Goal: Task Accomplishment & Management: Manage account settings

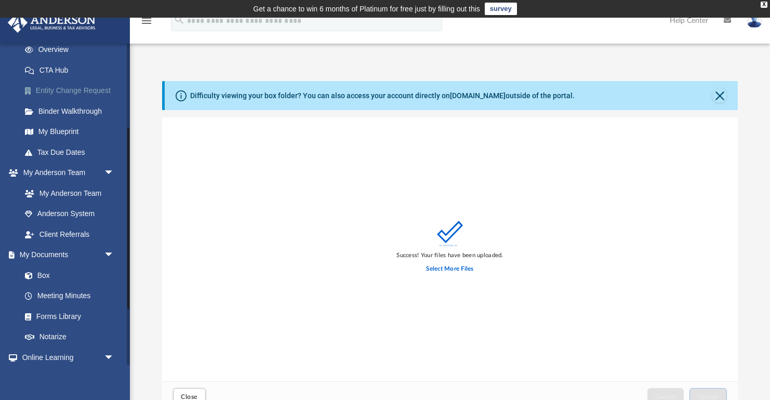
scroll to position [157, 0]
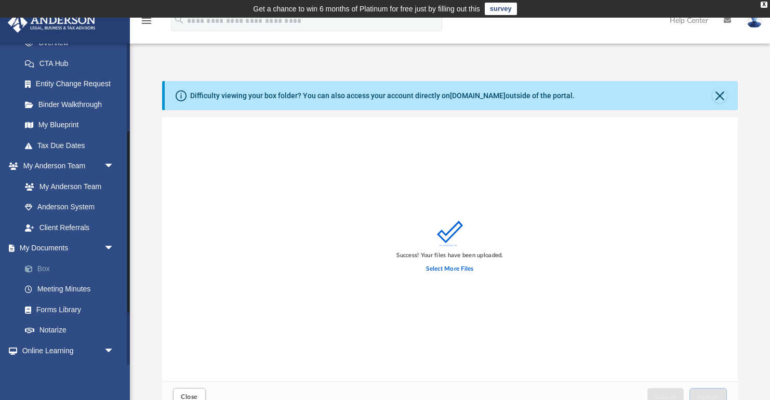
click at [52, 258] on link "Box" at bounding box center [72, 268] width 115 height 21
click at [53, 264] on link "Box" at bounding box center [72, 268] width 115 height 21
click at [718, 100] on button "Close" at bounding box center [720, 95] width 15 height 15
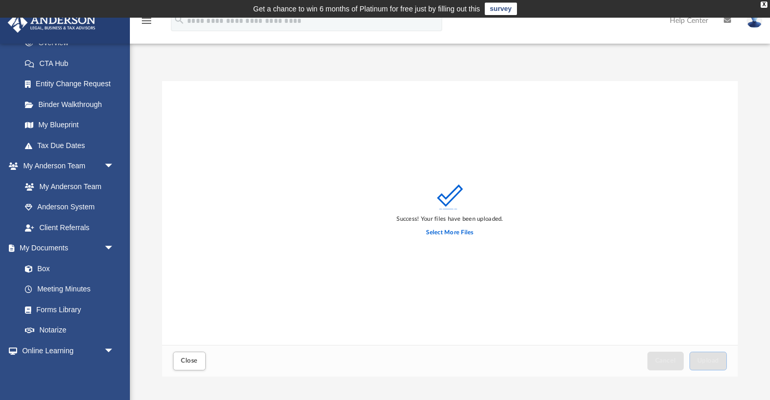
click at [176, 376] on div "Close Cancel Upload" at bounding box center [450, 361] width 576 height 32
click at [183, 364] on span "Close" at bounding box center [189, 361] width 17 height 6
click at [52, 263] on link "Box" at bounding box center [72, 268] width 115 height 21
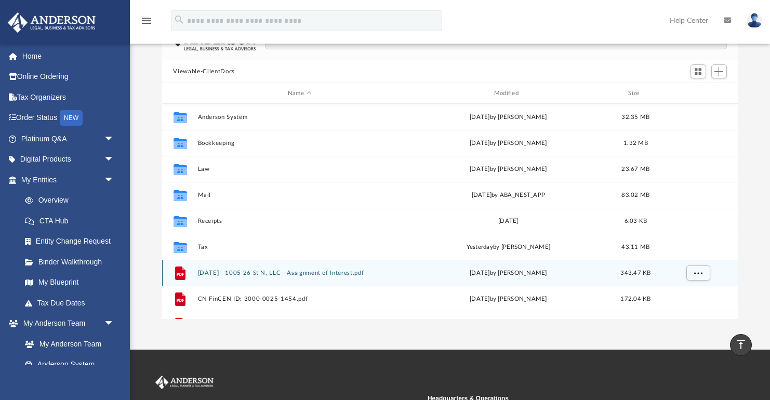
scroll to position [94, 0]
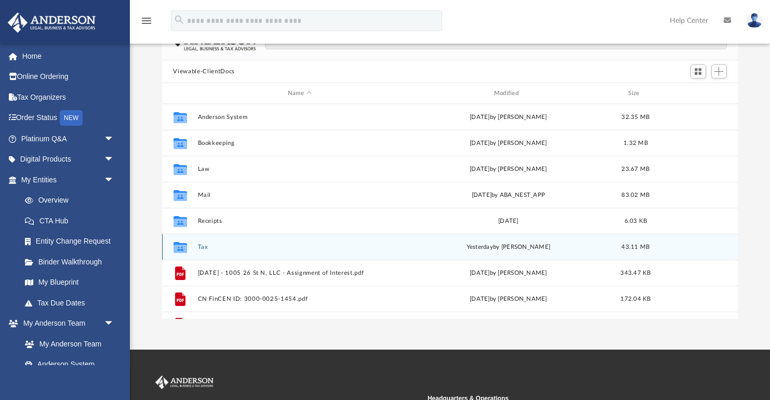
click at [229, 248] on button "Tax" at bounding box center [300, 247] width 204 height 7
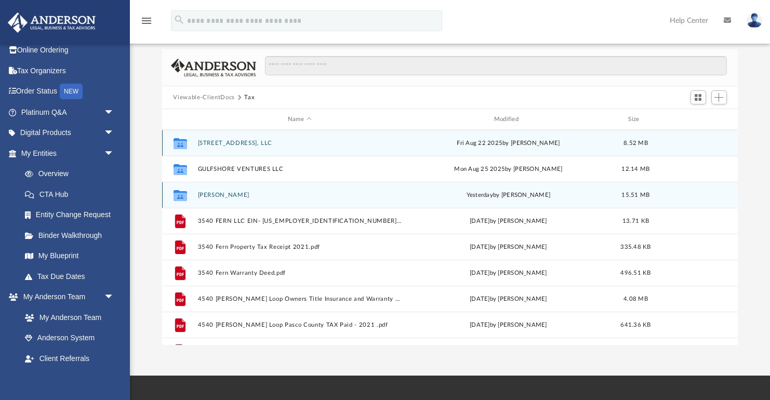
scroll to position [0, 0]
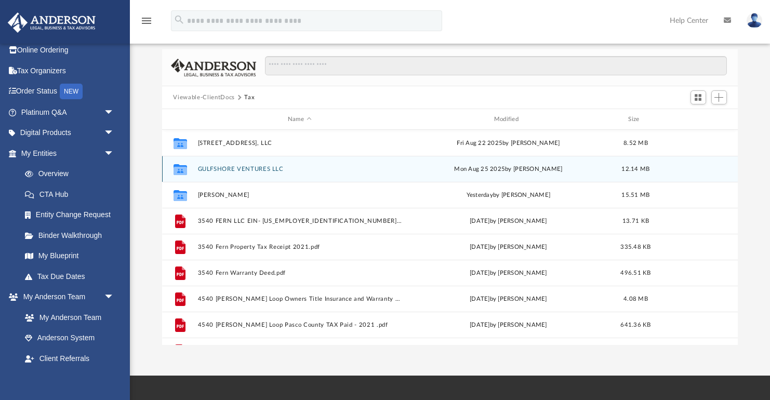
click at [212, 172] on button "GULFSHORE VENTURES LLC" at bounding box center [300, 169] width 204 height 7
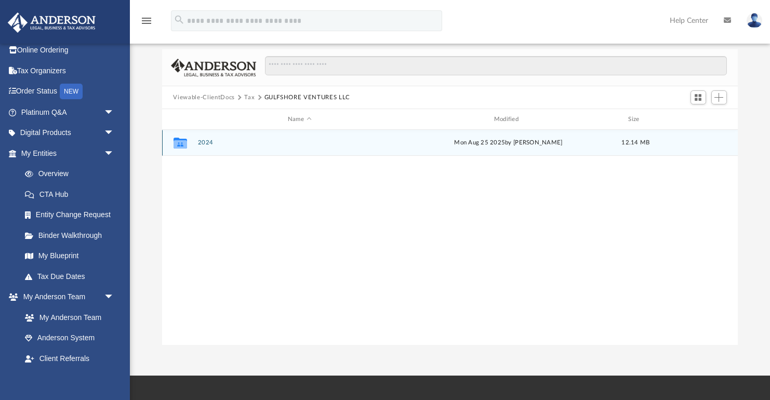
click at [206, 138] on div "Collaborated Folder 2024 [DATE] by [PERSON_NAME] 12.14 MB" at bounding box center [450, 143] width 576 height 26
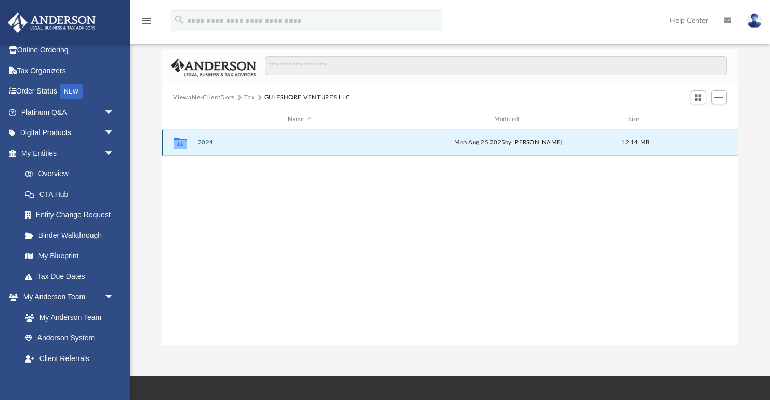
click at [206, 139] on button "2024" at bounding box center [300, 142] width 204 height 7
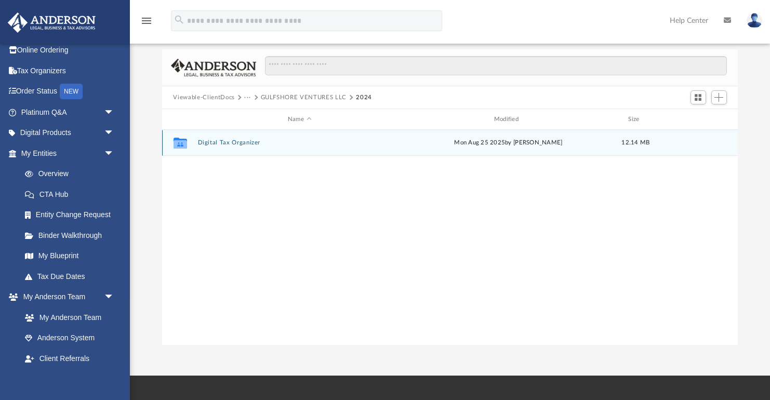
click at [229, 140] on button "Digital Tax Organizer" at bounding box center [300, 142] width 204 height 7
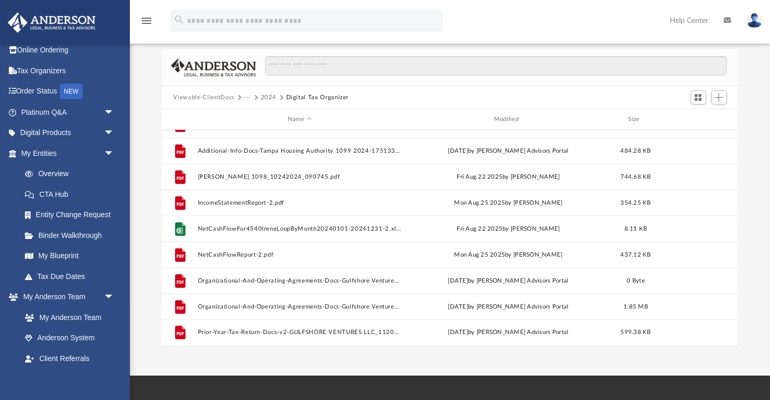
scroll to position [96, 0]
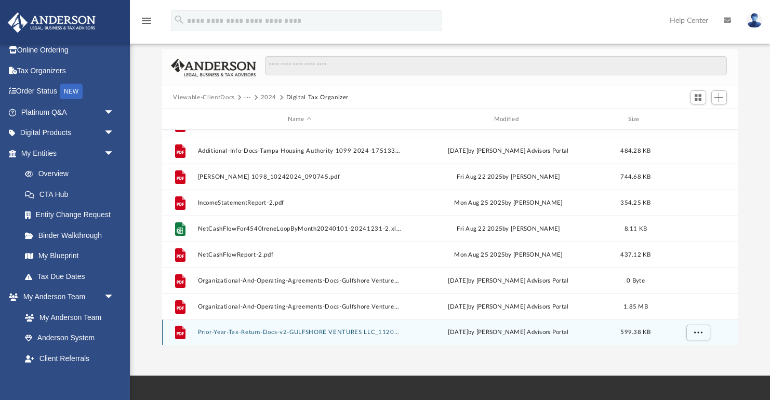
click at [248, 334] on button "Prior-Year-Tax-Return-Docs-v2-GULFSHORE VENTURES LLC_1120S CORPORATE TAX_TAX RE…" at bounding box center [300, 332] width 204 height 7
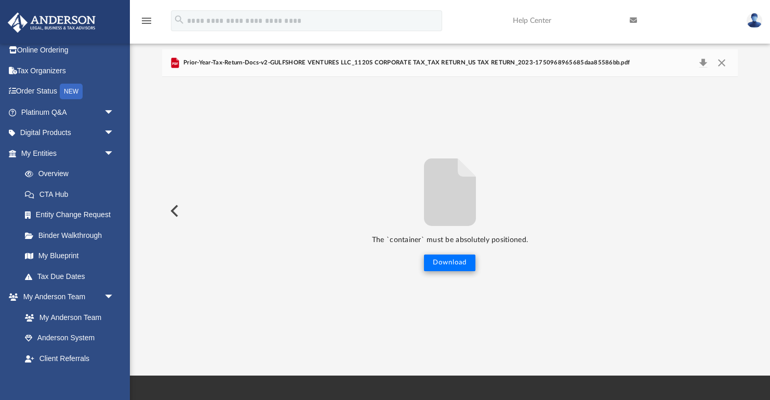
click at [443, 264] on button "Download" at bounding box center [449, 263] width 51 height 17
click at [312, 171] on div "The `container` must be absolutely positioned. Download" at bounding box center [450, 211] width 576 height 121
click at [721, 60] on button "Close" at bounding box center [722, 63] width 19 height 15
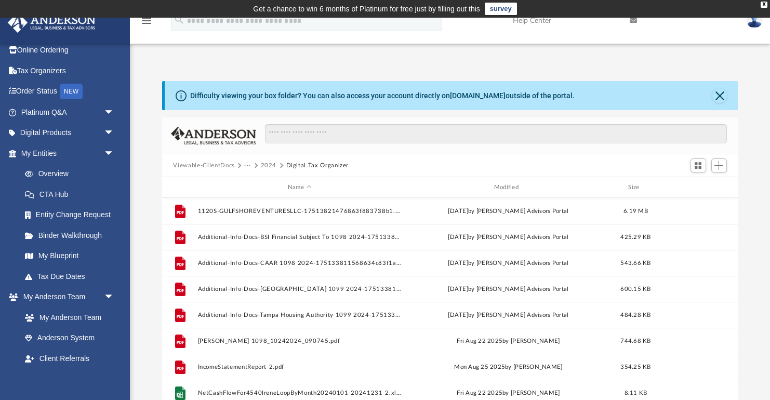
scroll to position [0, 0]
click at [717, 166] on span "Add" at bounding box center [719, 165] width 9 height 9
click at [707, 187] on li "Upload" at bounding box center [704, 185] width 33 height 11
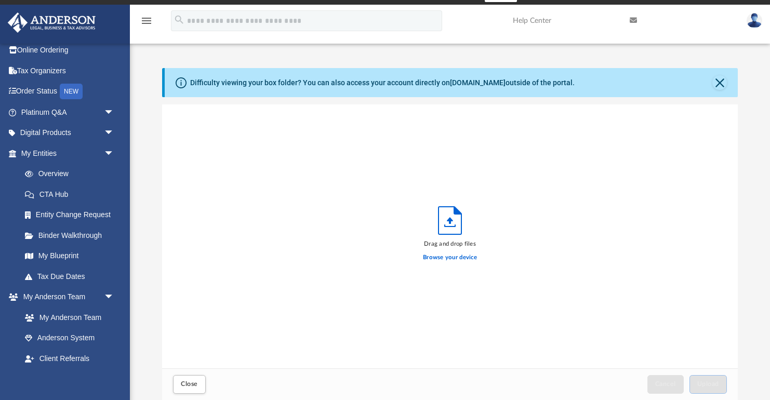
scroll to position [264, 576]
click at [439, 258] on label "Browse your device" at bounding box center [450, 257] width 54 height 9
click at [0, 0] on input "Browse your device" at bounding box center [0, 0] width 0 height 0
click at [461, 262] on div "Browse your device" at bounding box center [450, 257] width 54 height 18
click at [458, 258] on label "Browse your device" at bounding box center [450, 257] width 54 height 9
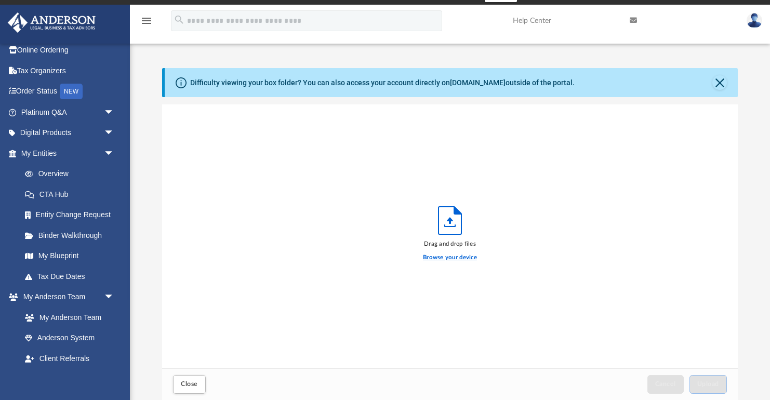
click at [0, 0] on input "Browse your device" at bounding box center [0, 0] width 0 height 0
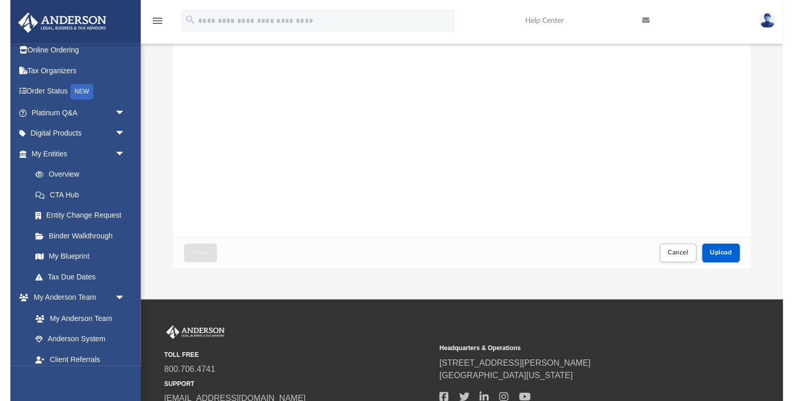
scroll to position [207, 0]
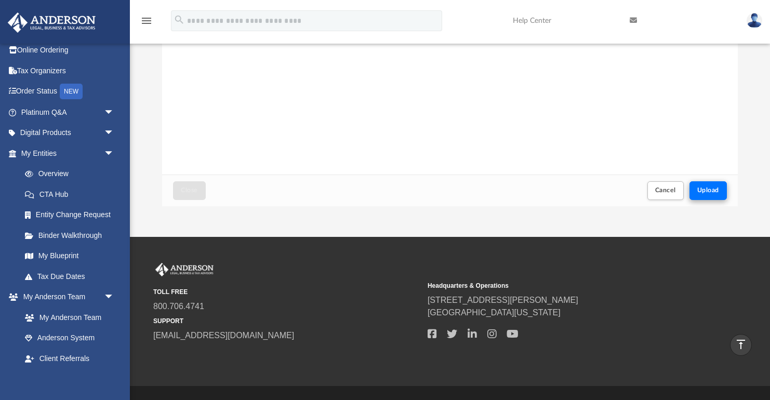
click at [721, 191] on button "Upload" at bounding box center [708, 190] width 37 height 18
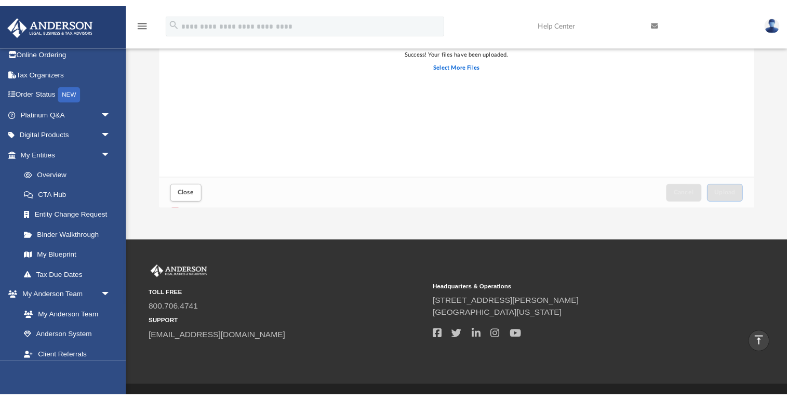
scroll to position [264, 592]
